Goal: Information Seeking & Learning: Learn about a topic

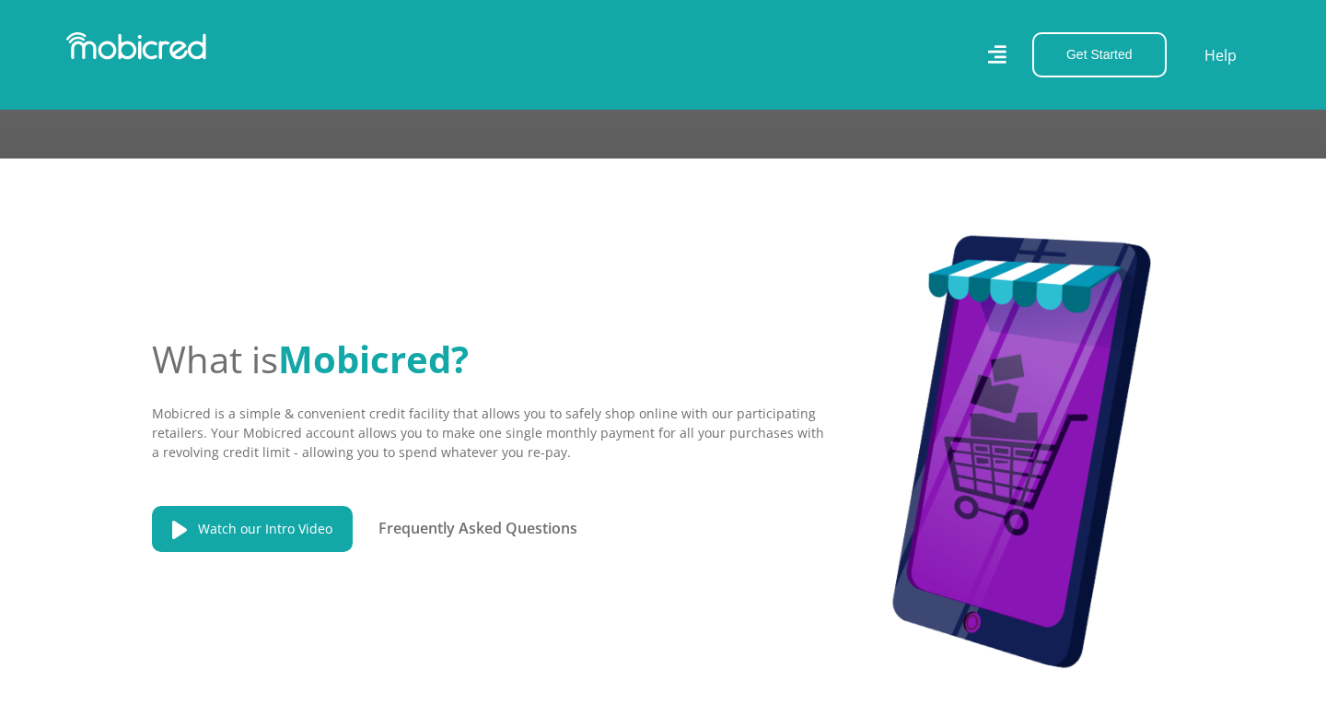
scroll to position [2535, 0]
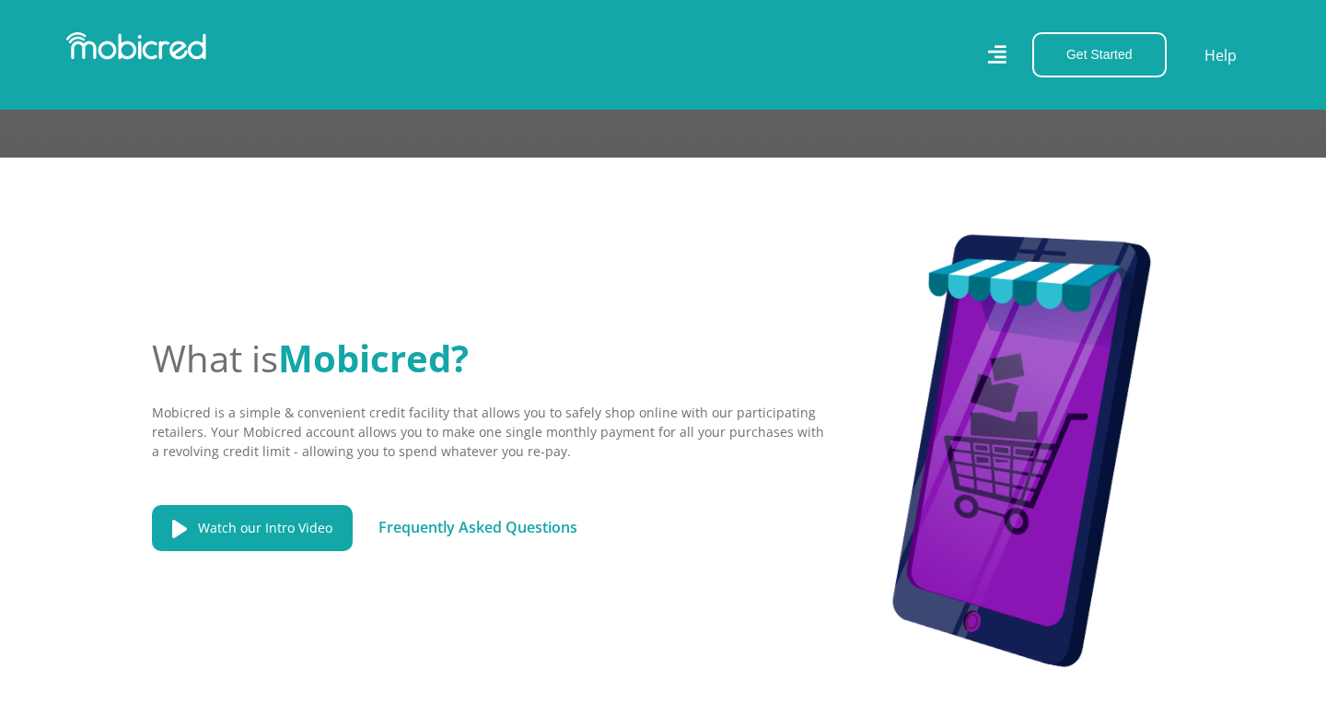
click at [511, 517] on link "Frequently Asked Questions" at bounding box center [478, 527] width 199 height 20
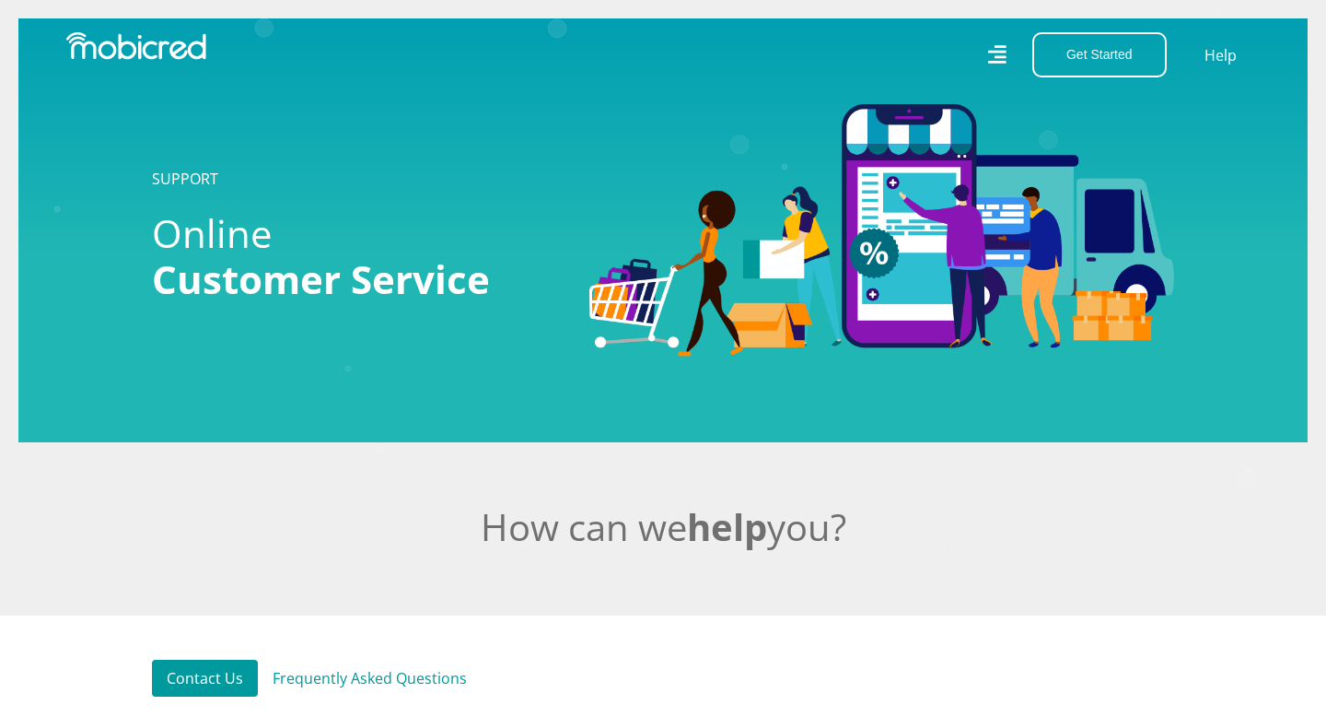
click at [998, 61] on icon at bounding box center [996, 54] width 19 height 27
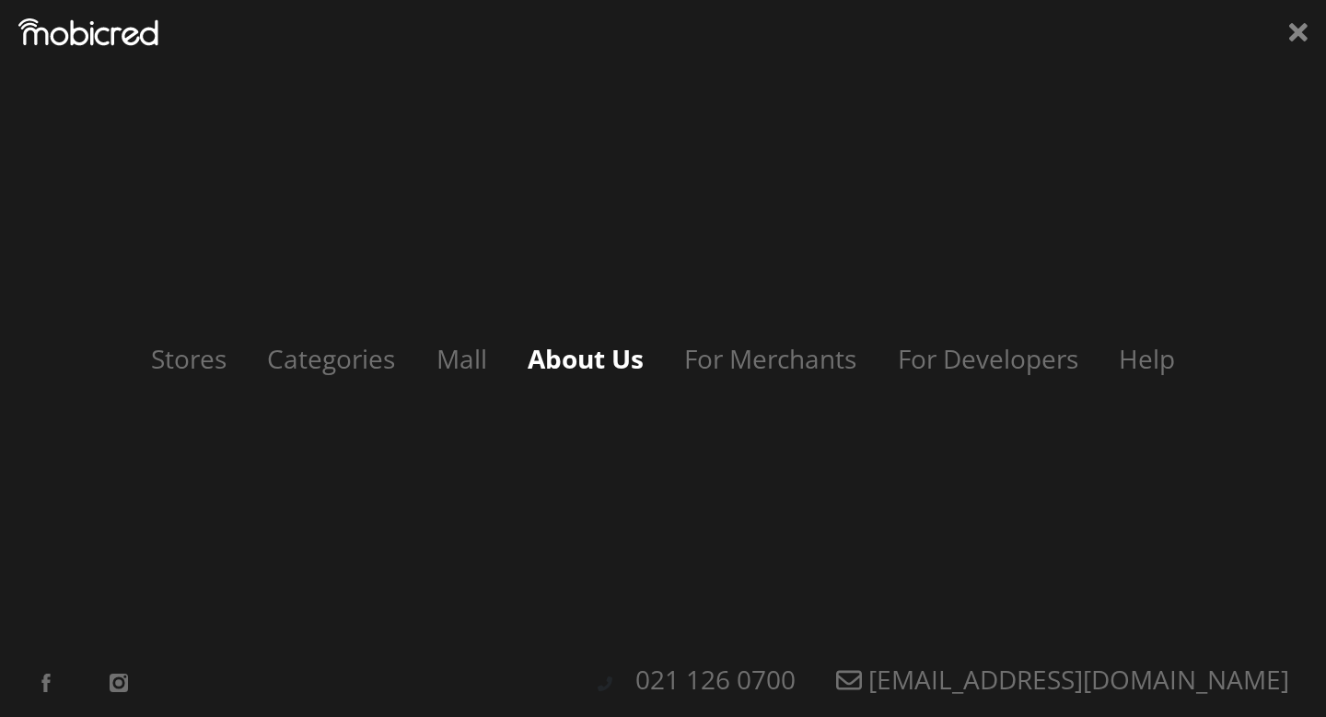
click at [594, 373] on link "About Us" at bounding box center [585, 358] width 153 height 35
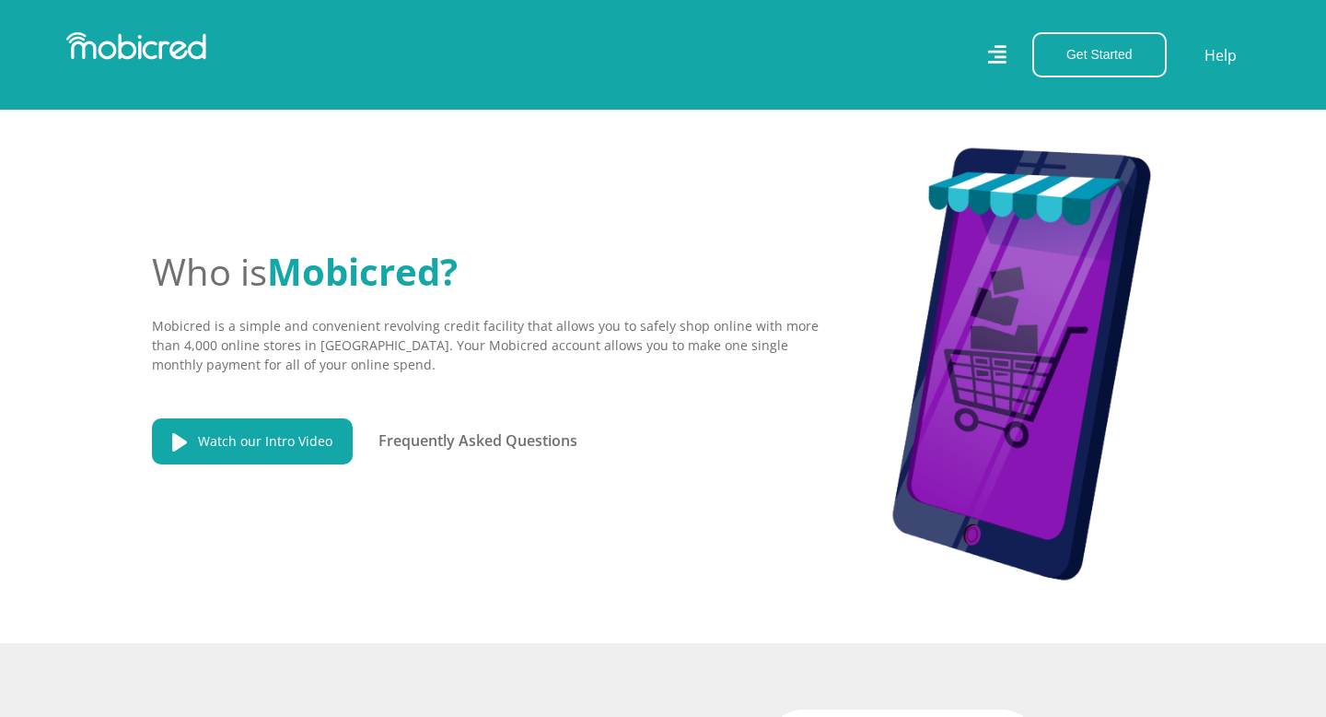
scroll to position [397, 0]
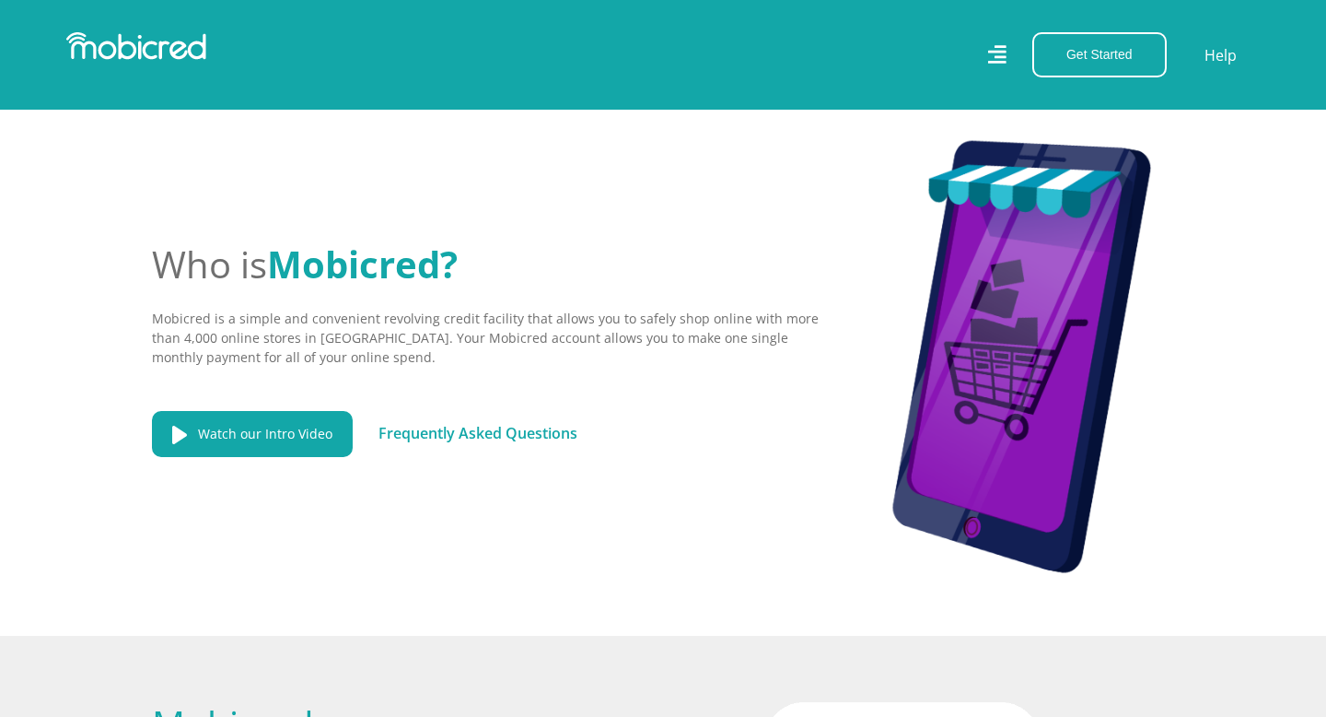
click at [446, 426] on link "Frequently Asked Questions" at bounding box center [478, 433] width 199 height 20
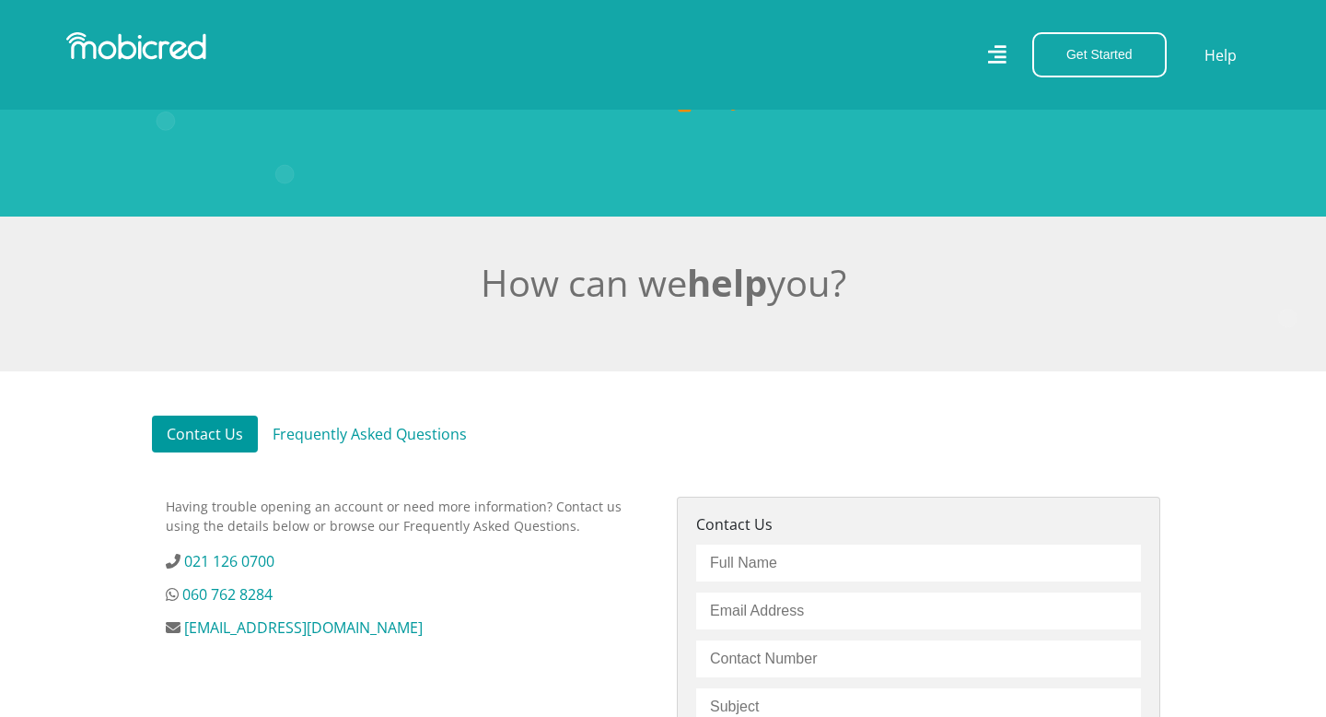
scroll to position [263, 0]
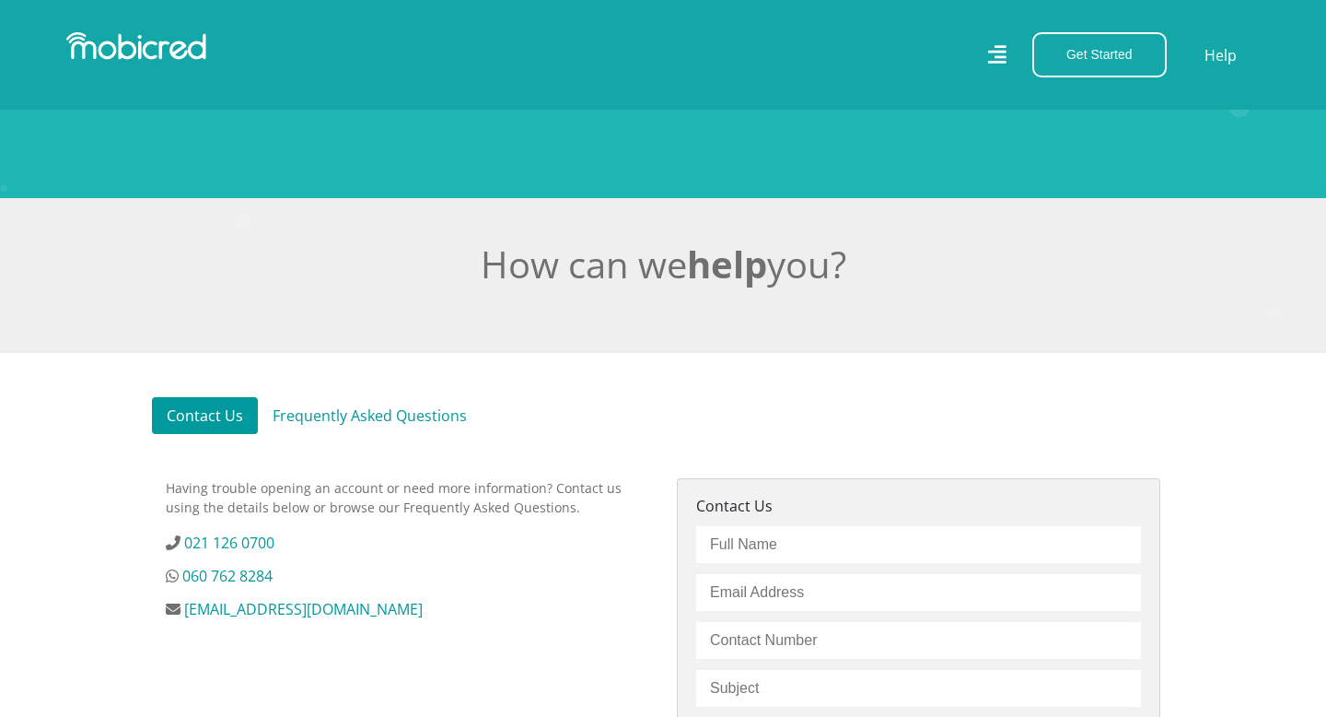
click at [404, 413] on link "Frequently Asked Questions" at bounding box center [370, 415] width 224 height 37
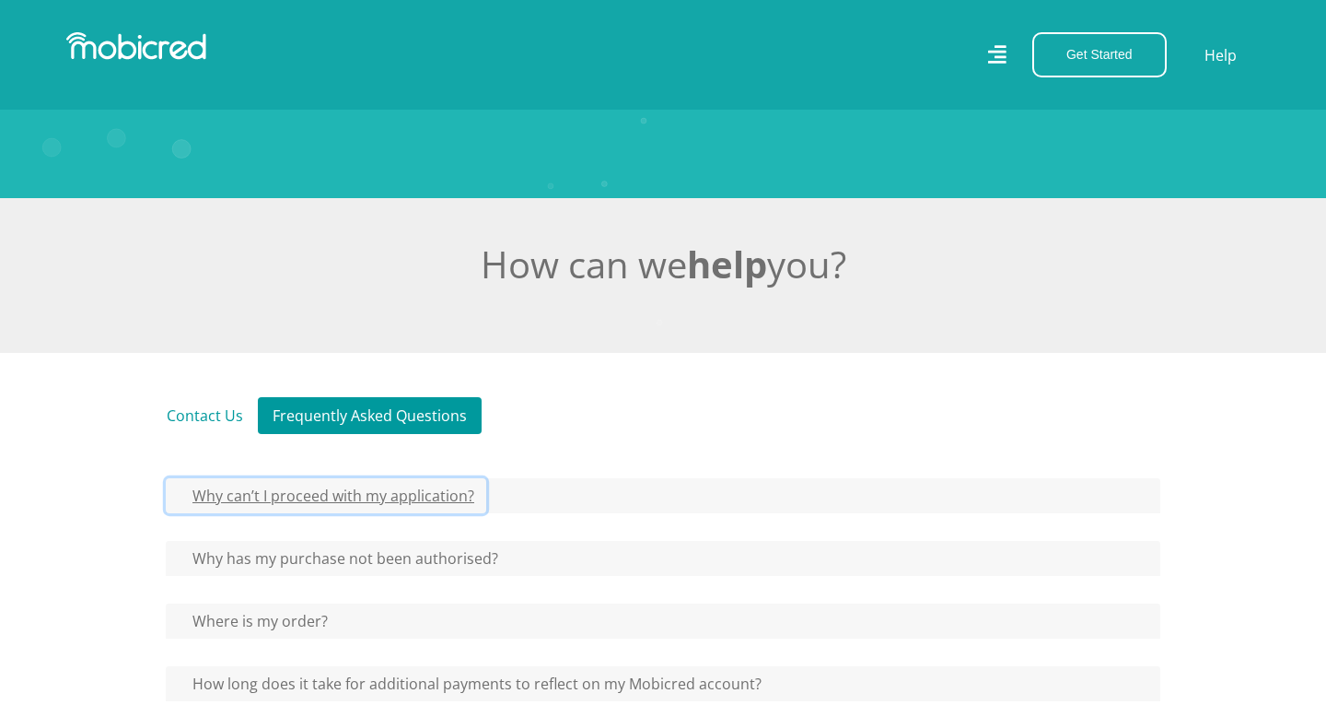
click at [409, 499] on button "Why can’t I proceed with my application?" at bounding box center [326, 495] width 321 height 35
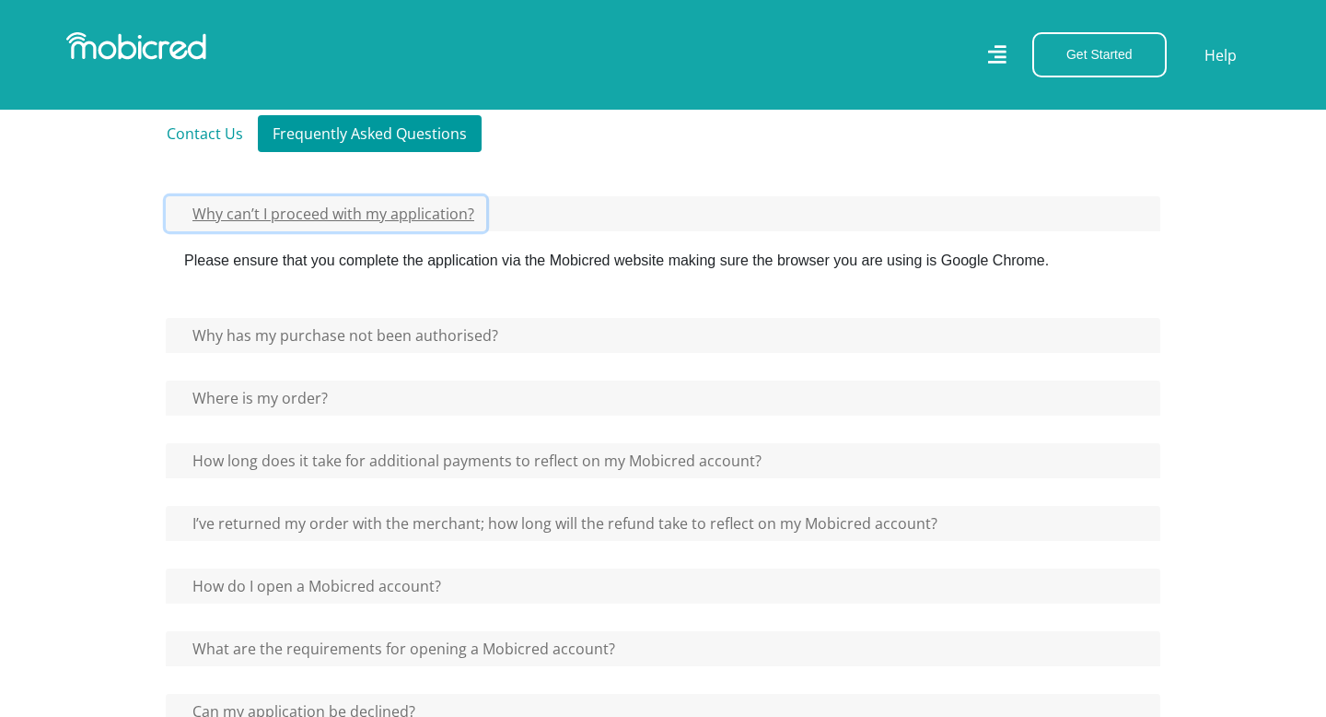
scroll to position [546, 0]
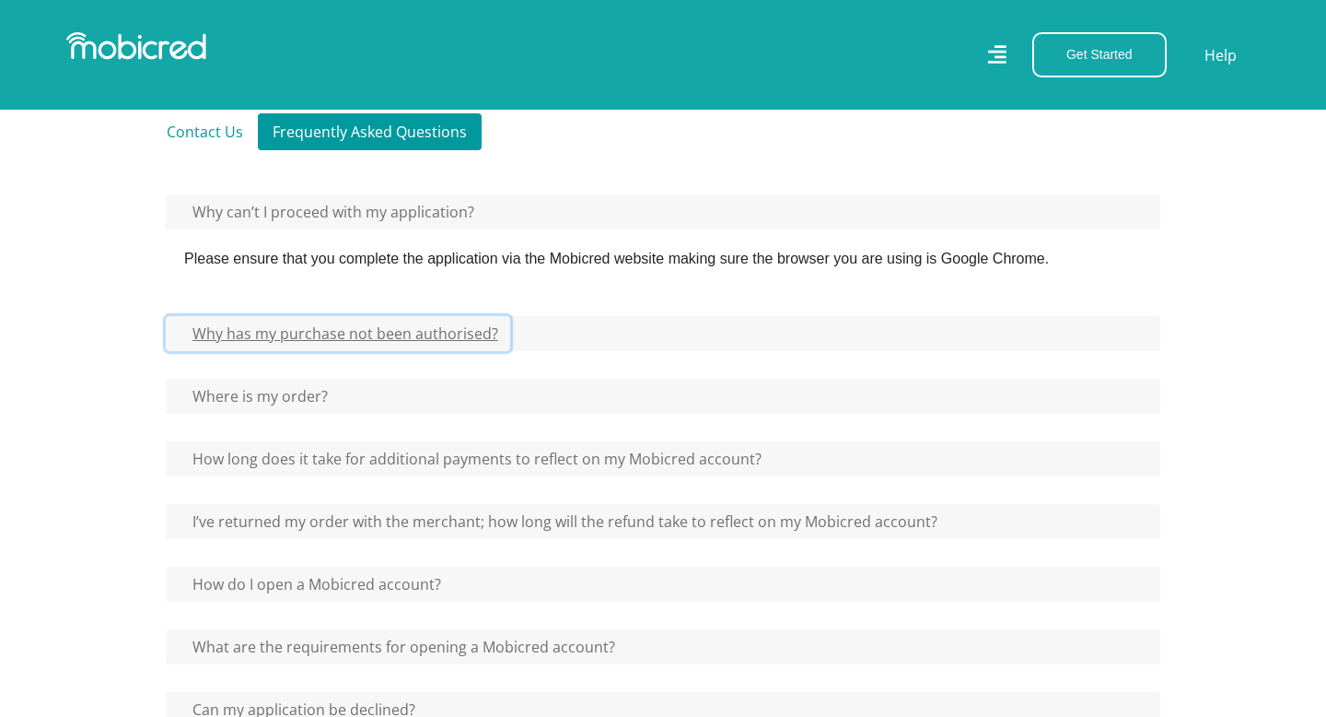
click at [368, 332] on button "Why has my purchase not been authorised?" at bounding box center [338, 333] width 345 height 35
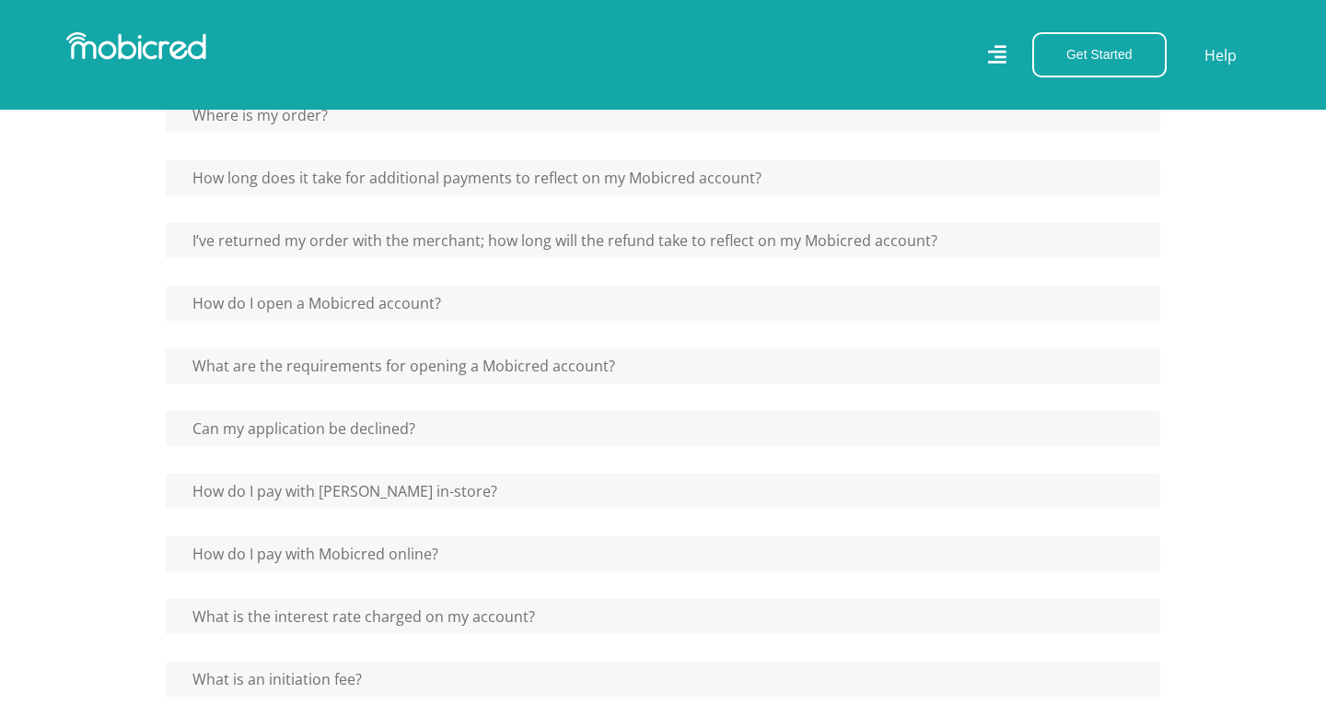
scroll to position [902, 0]
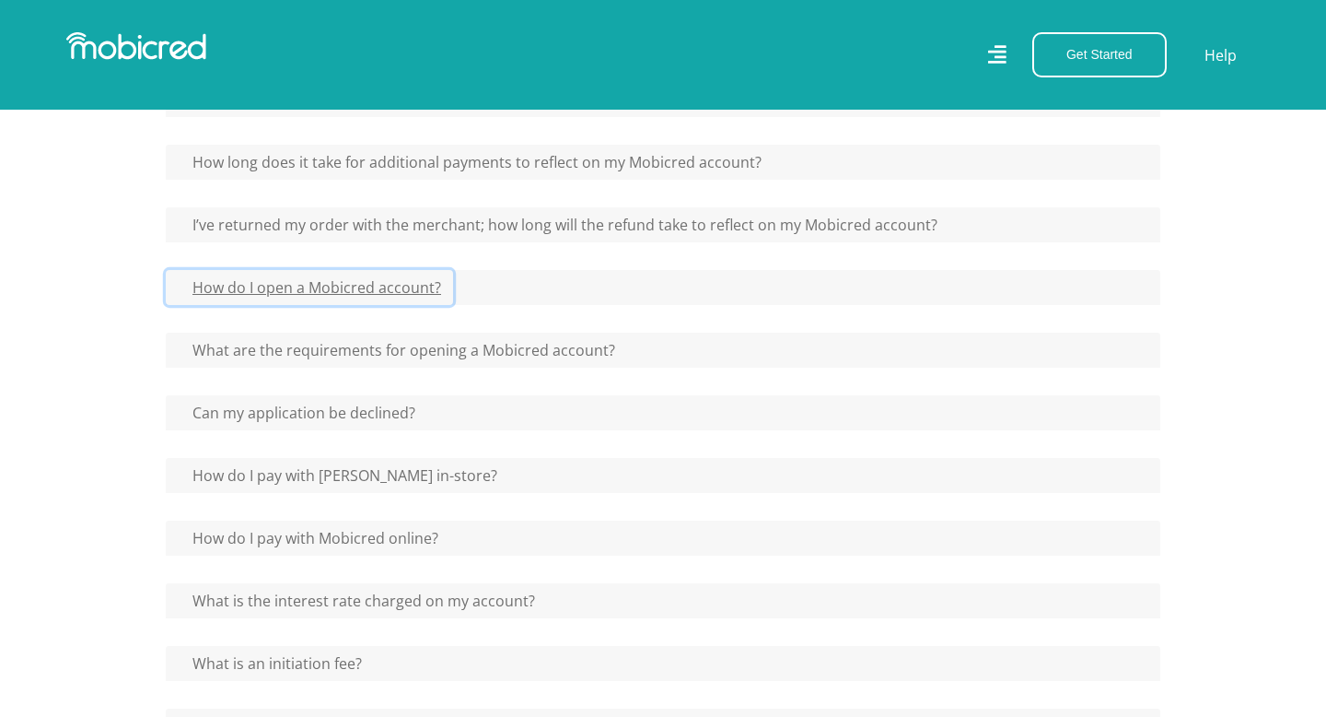
click at [424, 291] on button "How do I open a Mobicred account?" at bounding box center [309, 287] width 287 height 35
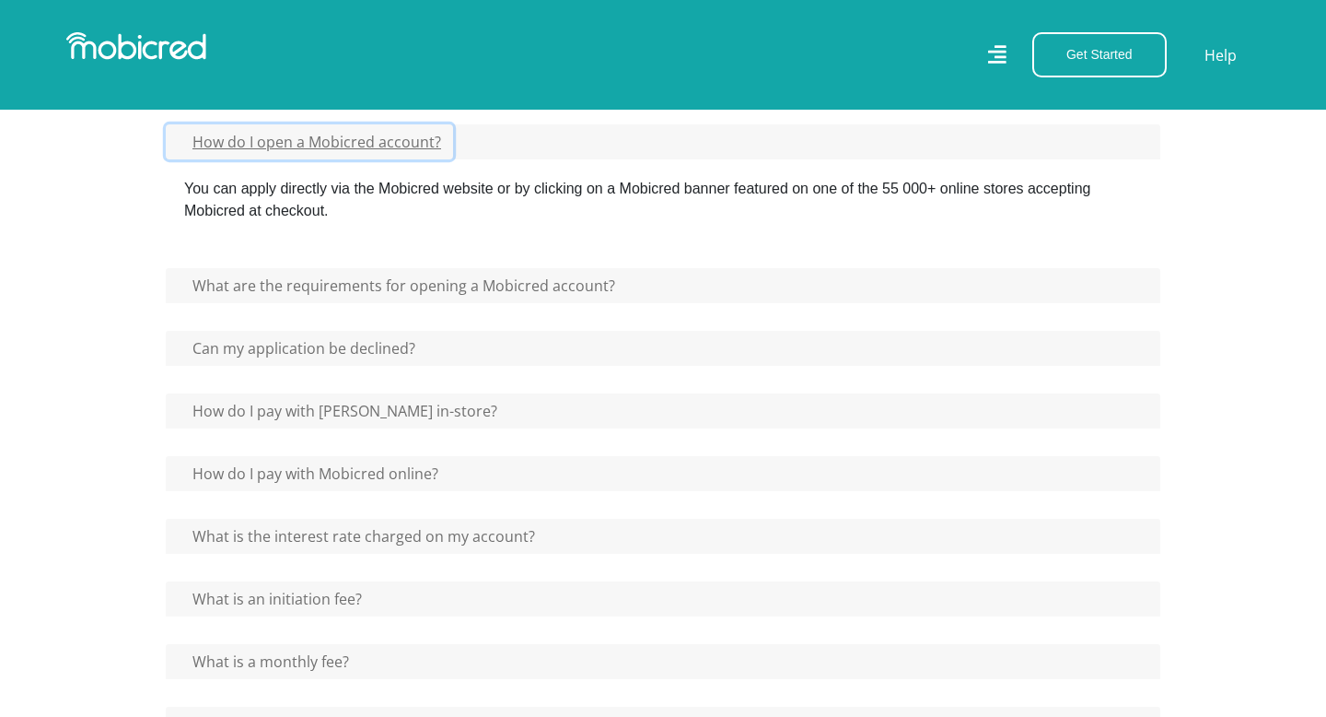
scroll to position [1049, 0]
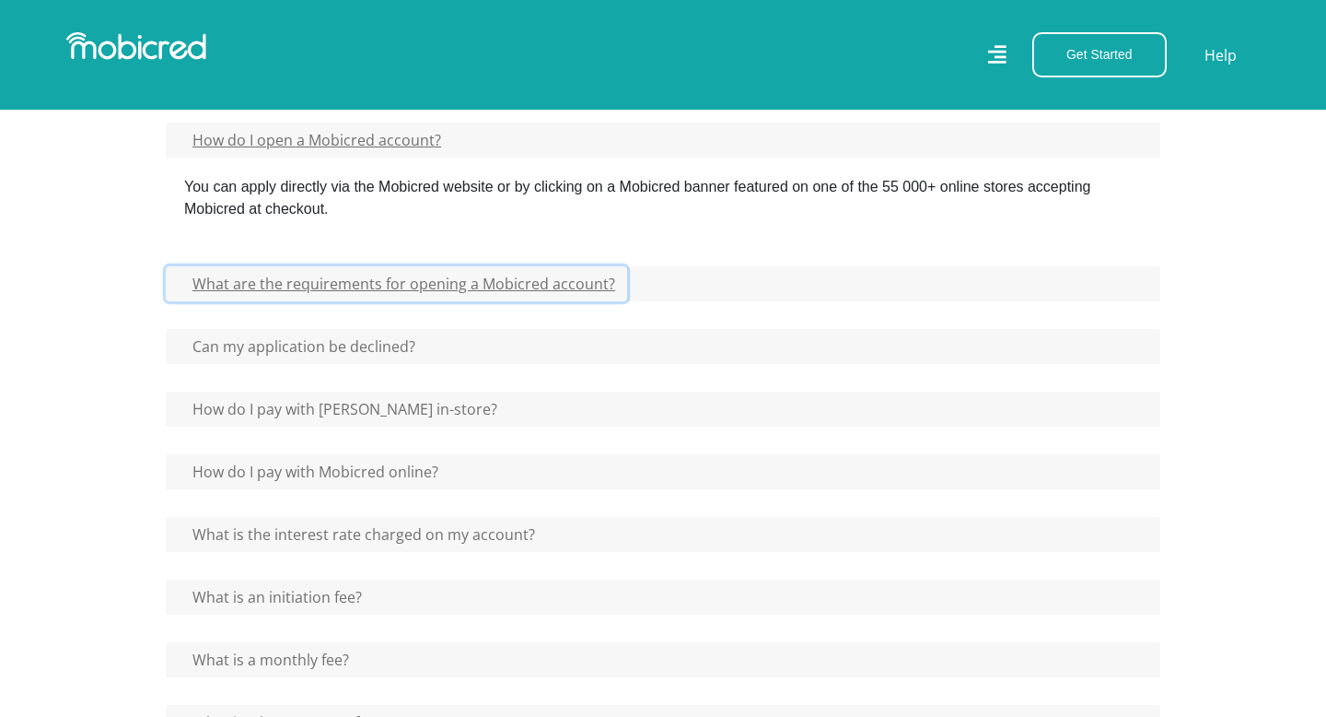
click at [424, 291] on button "What are the requirements for opening a Mobicred account?" at bounding box center [397, 283] width 462 height 35
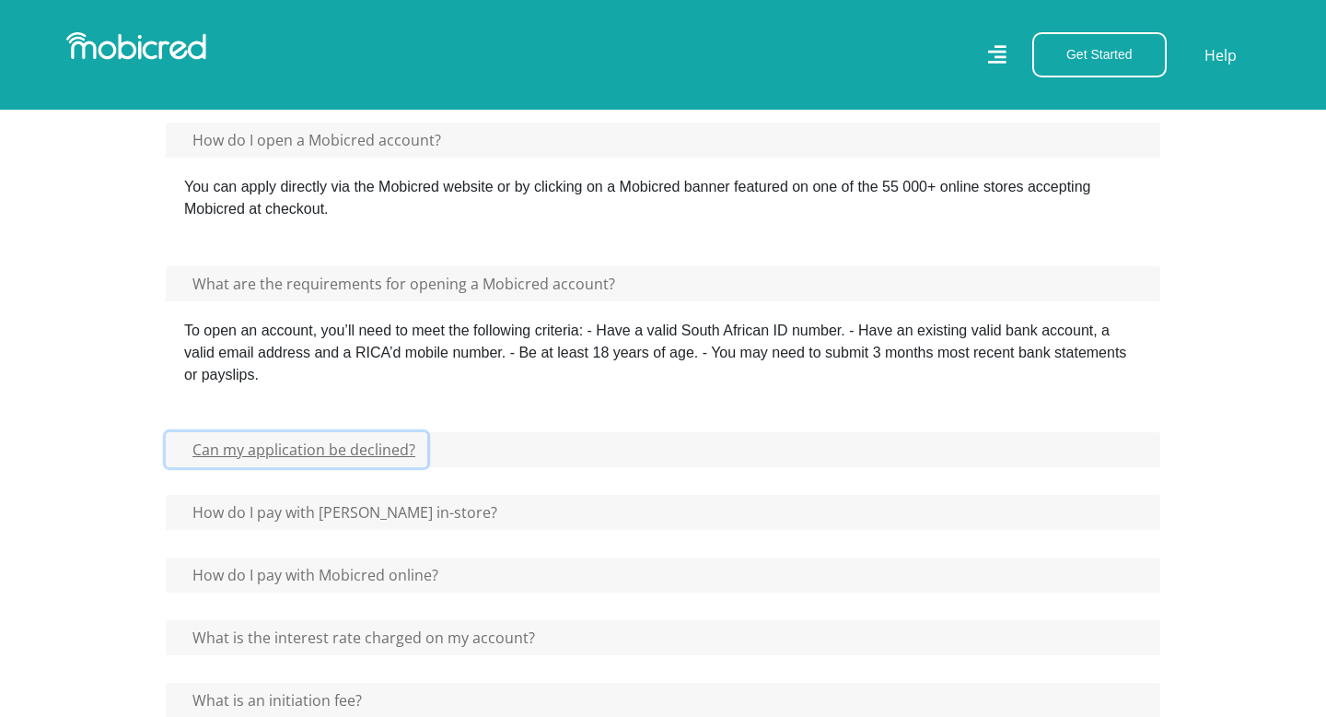
click at [403, 453] on button "Can my application be declined?" at bounding box center [297, 449] width 262 height 35
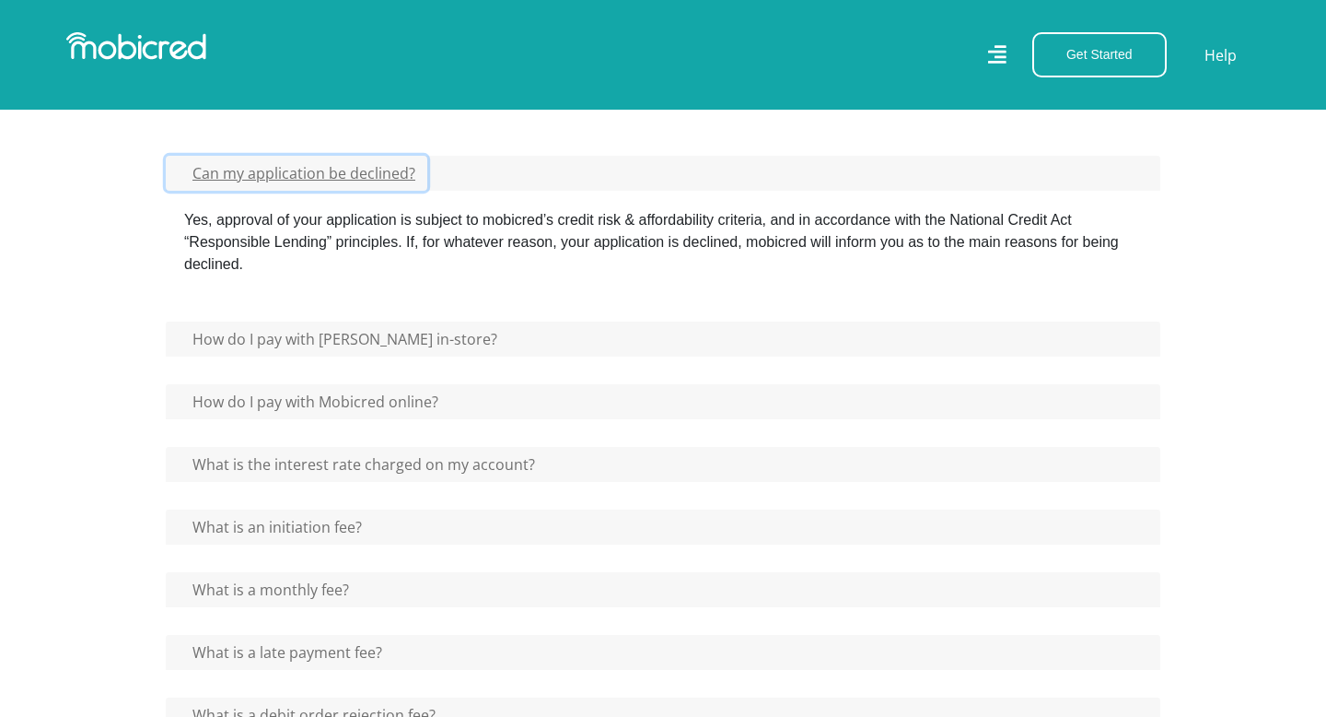
scroll to position [1338, 0]
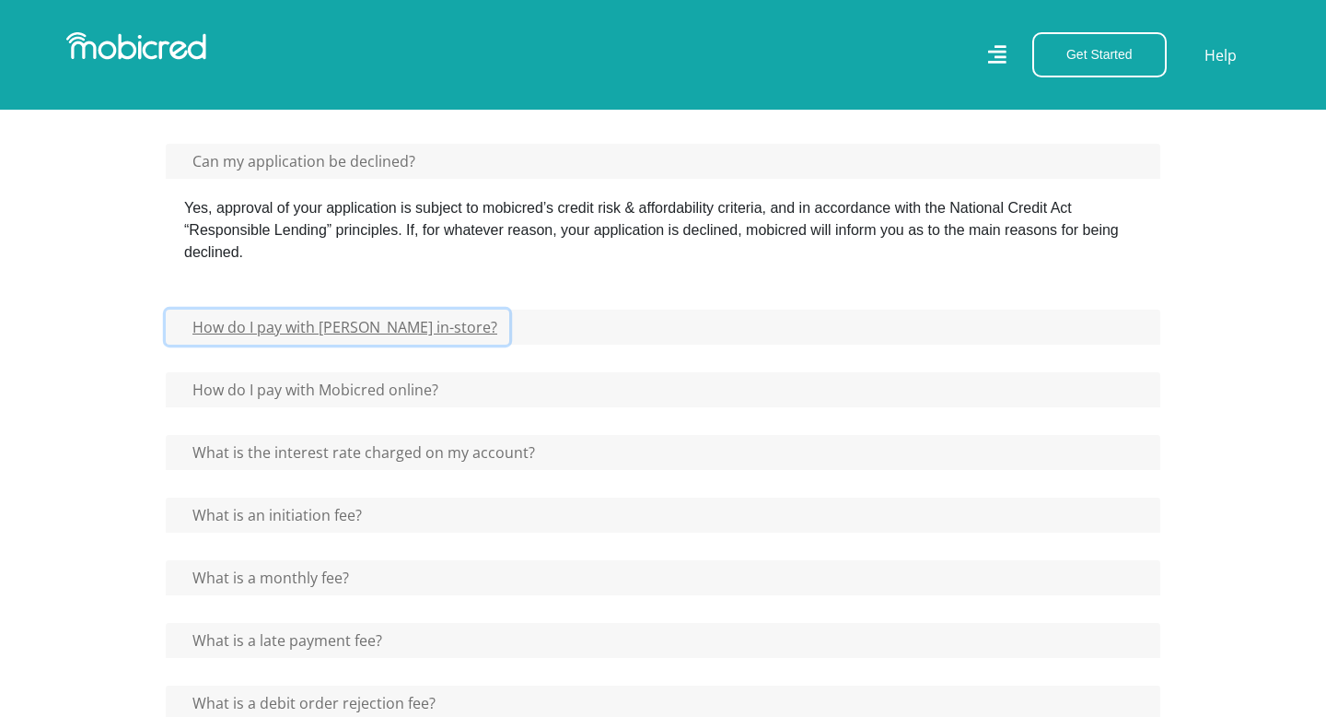
click at [393, 321] on button "How do I pay with Mobicred in-store?" at bounding box center [338, 327] width 344 height 35
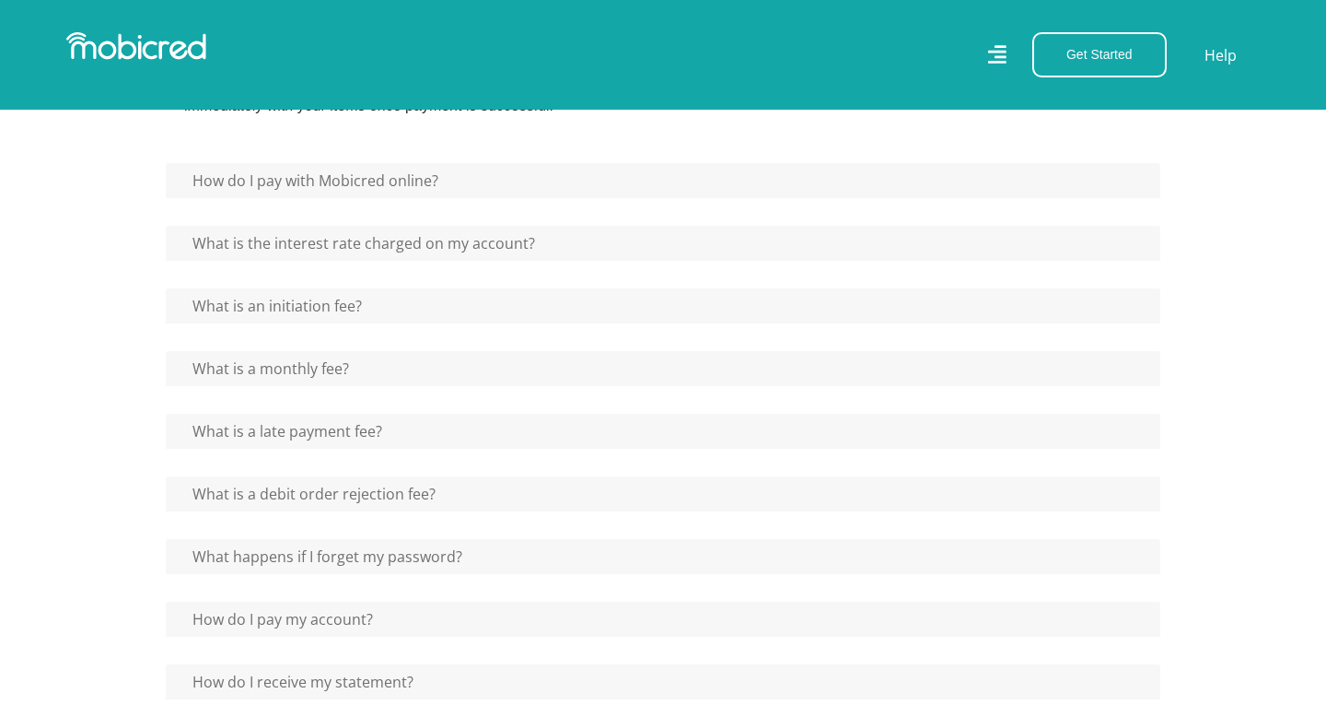
scroll to position [1666, 0]
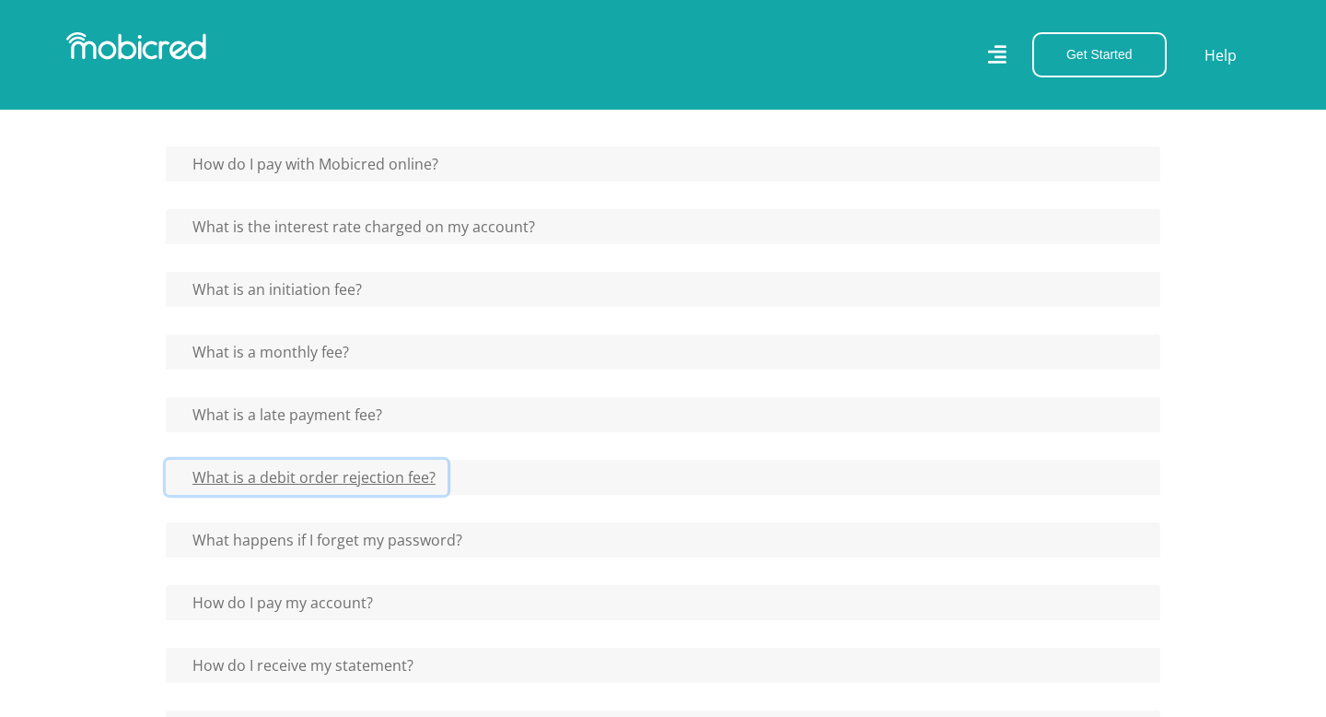
click at [427, 468] on button "What is a debit order rejection fee?" at bounding box center [307, 477] width 282 height 35
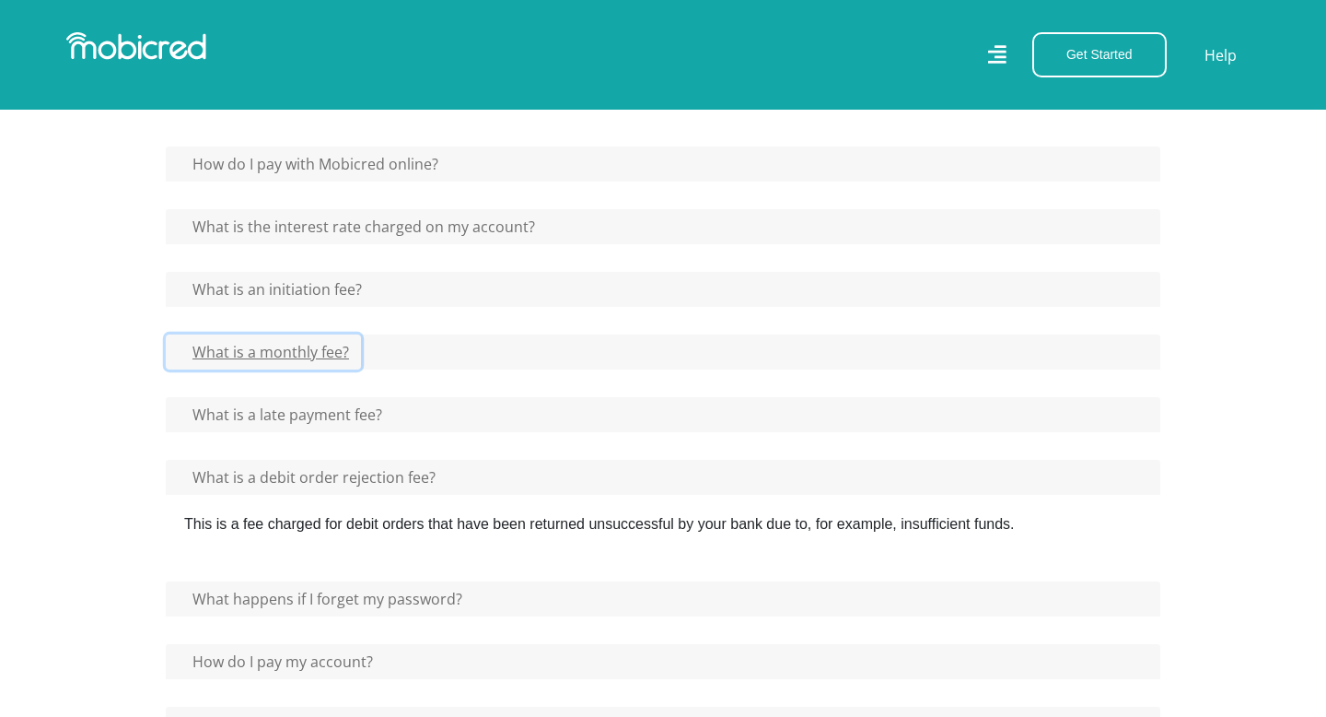
click at [347, 366] on button "What is a monthly fee?" at bounding box center [263, 351] width 195 height 35
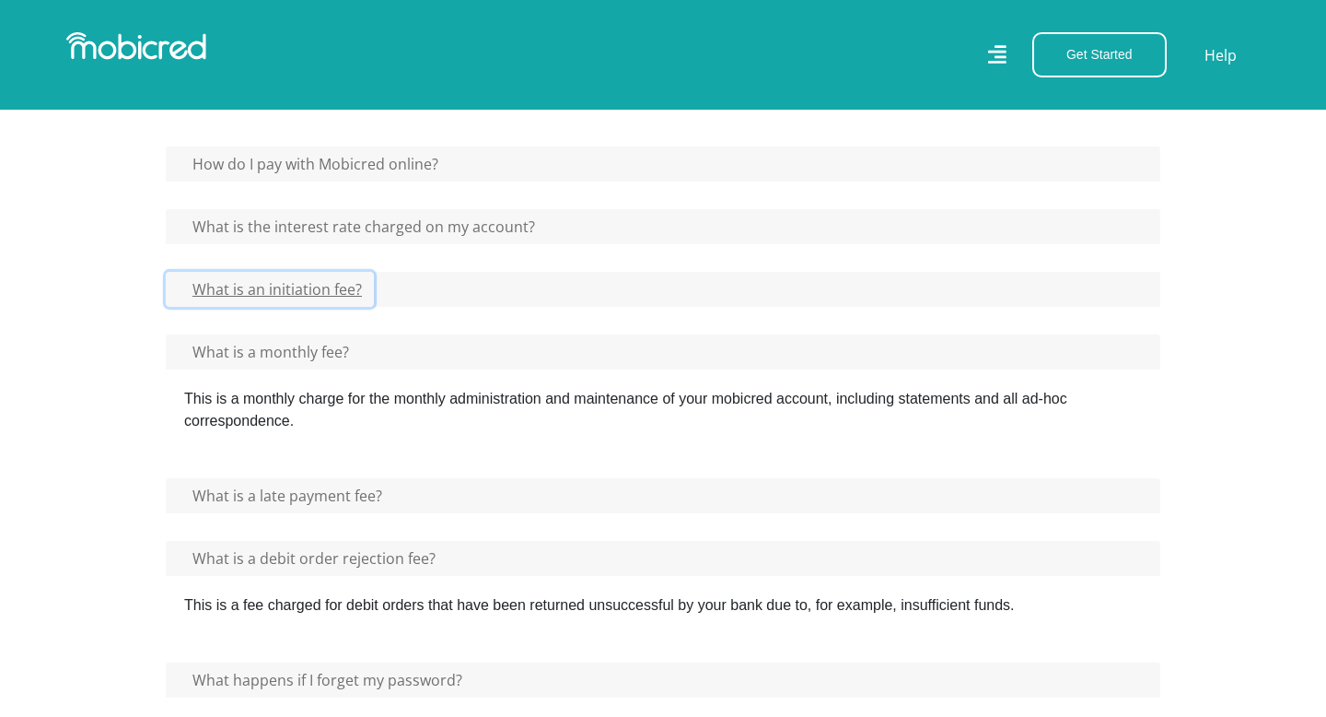
click at [338, 290] on button "What is an initiation fee?" at bounding box center [270, 289] width 208 height 35
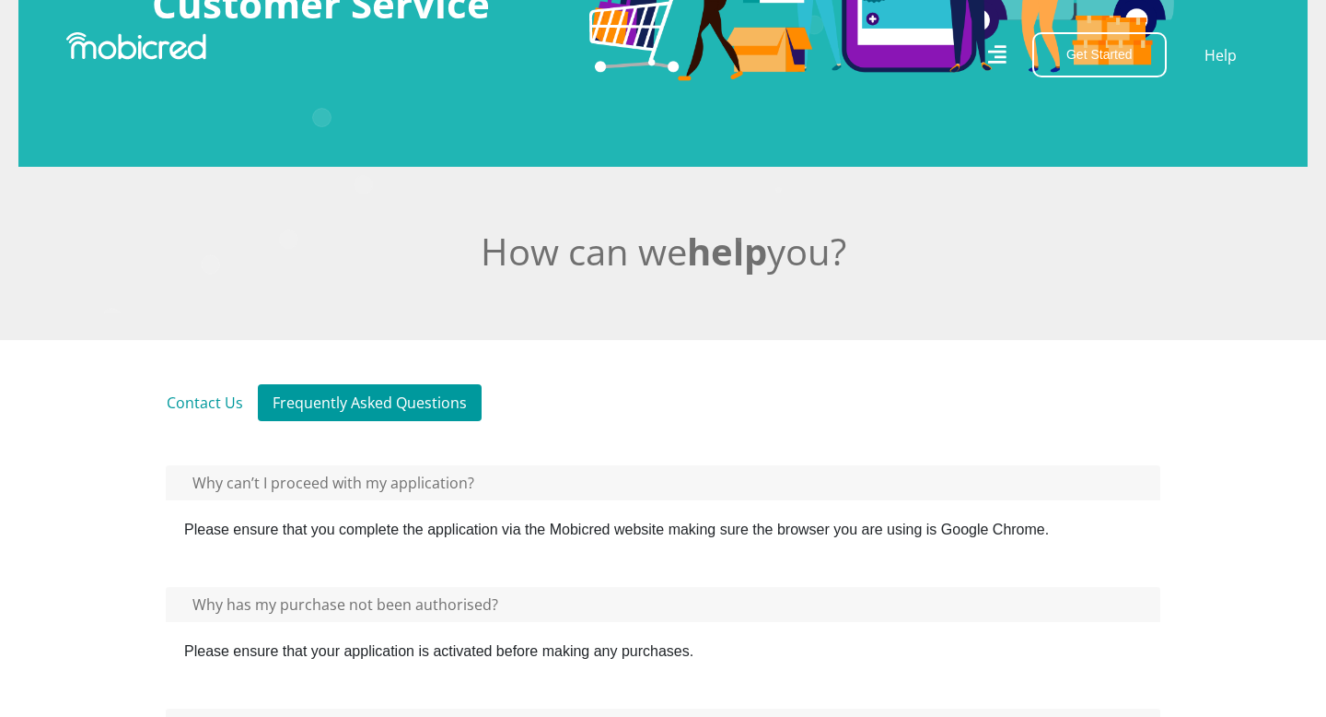
scroll to position [0, 0]
